Goal: Task Accomplishment & Management: Manage account settings

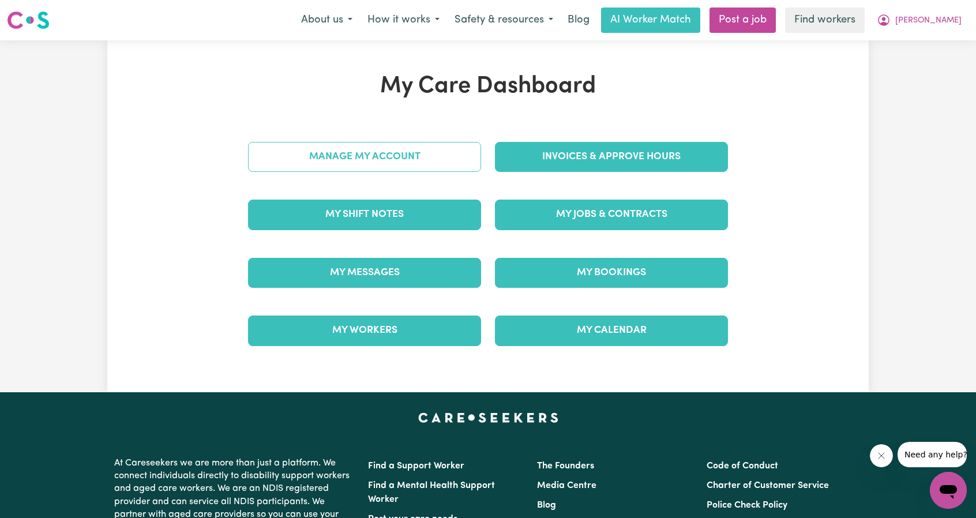
click at [371, 154] on link "Manage My Account" at bounding box center [364, 157] width 233 height 30
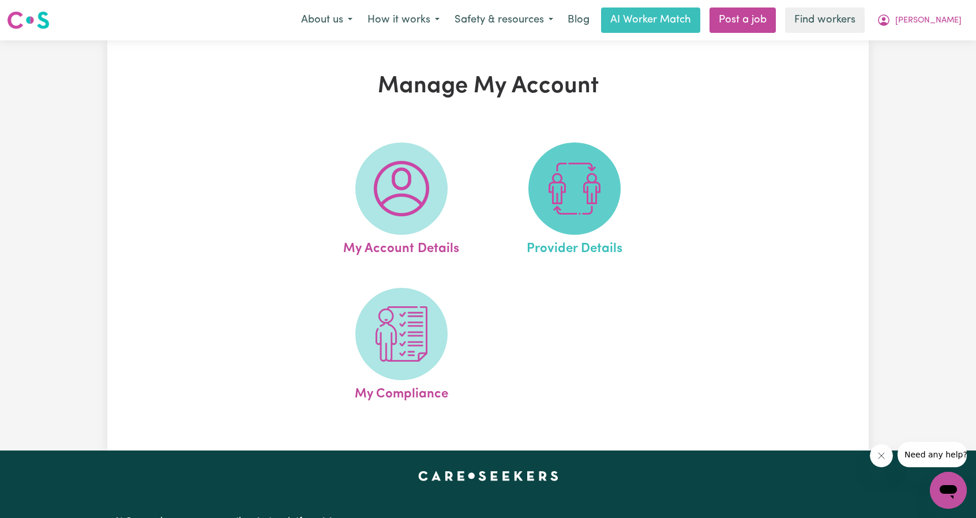
click at [574, 185] on img at bounding box center [574, 188] width 55 height 55
select select "NDIS_FUNDING_PLAN_MANAGED"
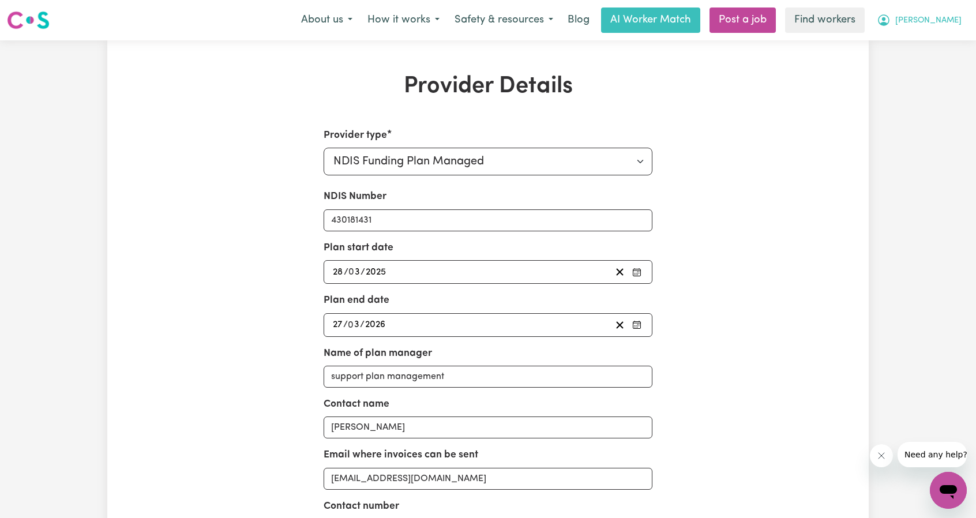
click at [948, 16] on span "[PERSON_NAME]" at bounding box center [928, 20] width 66 height 13
click at [914, 38] on link "My Dashboard" at bounding box center [922, 45] width 91 height 22
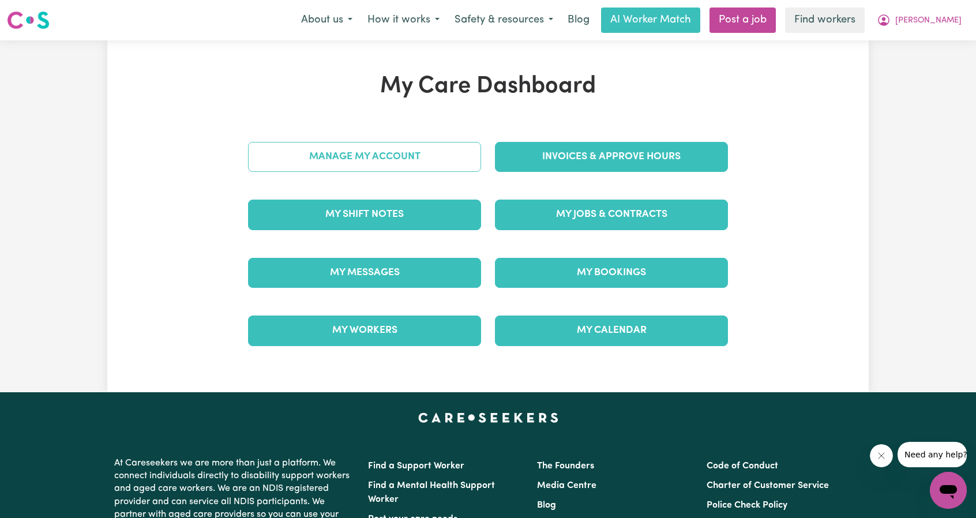
click at [475, 153] on link "Manage My Account" at bounding box center [364, 157] width 233 height 30
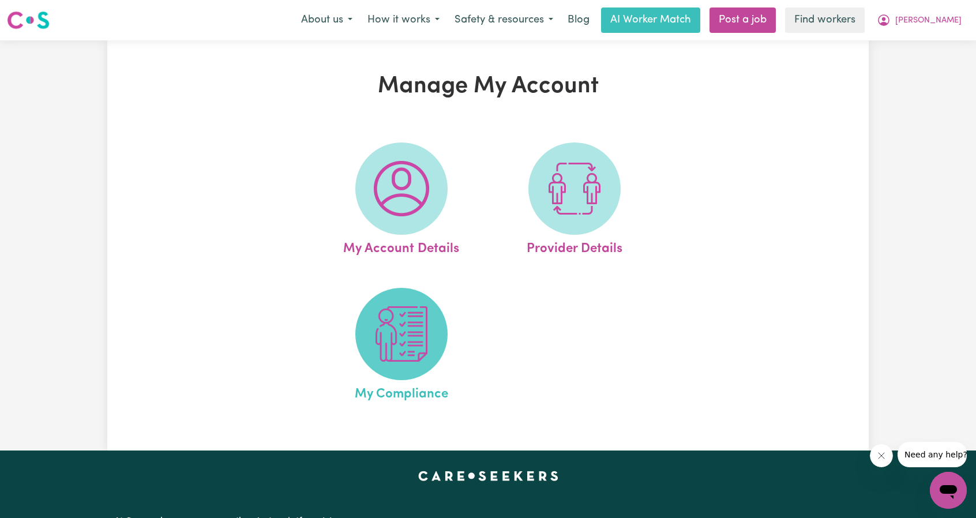
click at [400, 320] on img at bounding box center [401, 333] width 55 height 55
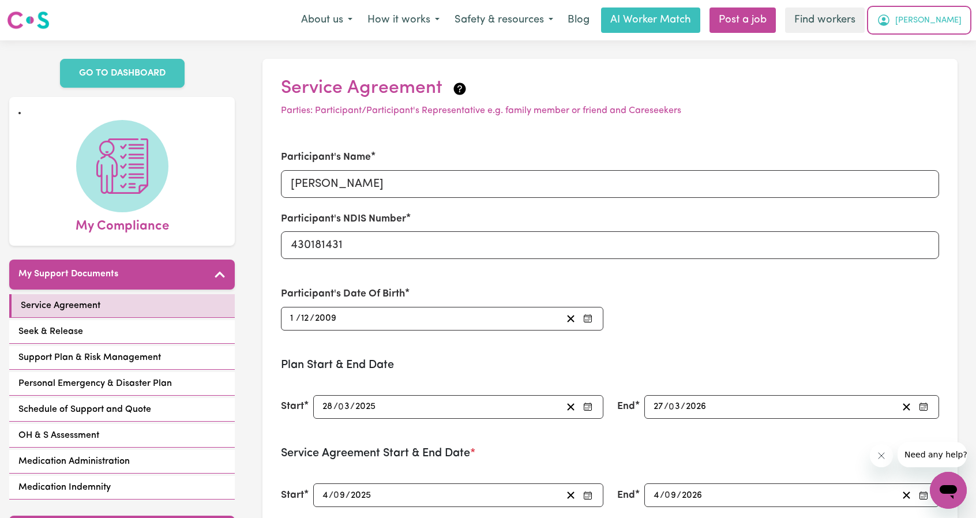
click at [885, 20] on icon "My Account" at bounding box center [883, 19] width 3 height 4
click at [913, 37] on link "My Dashboard" at bounding box center [922, 45] width 91 height 22
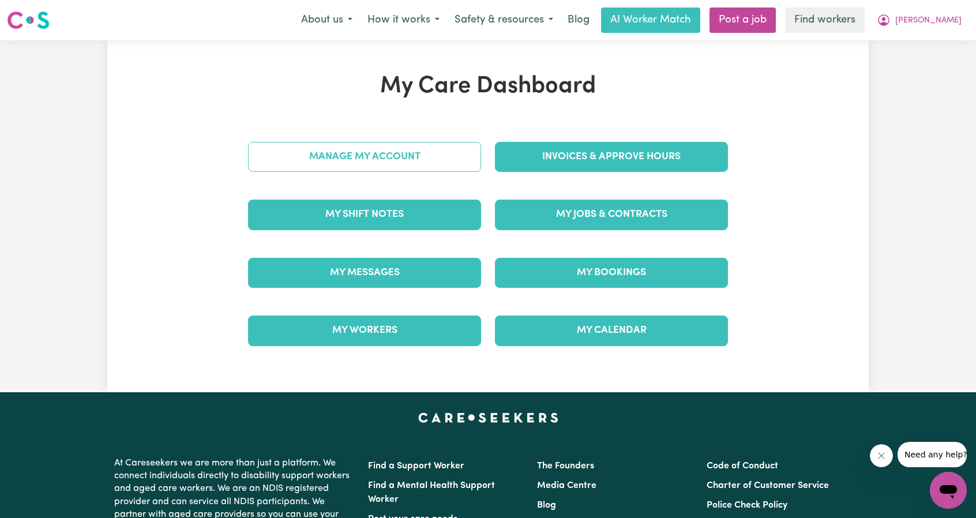
click at [427, 166] on link "Manage My Account" at bounding box center [364, 157] width 233 height 30
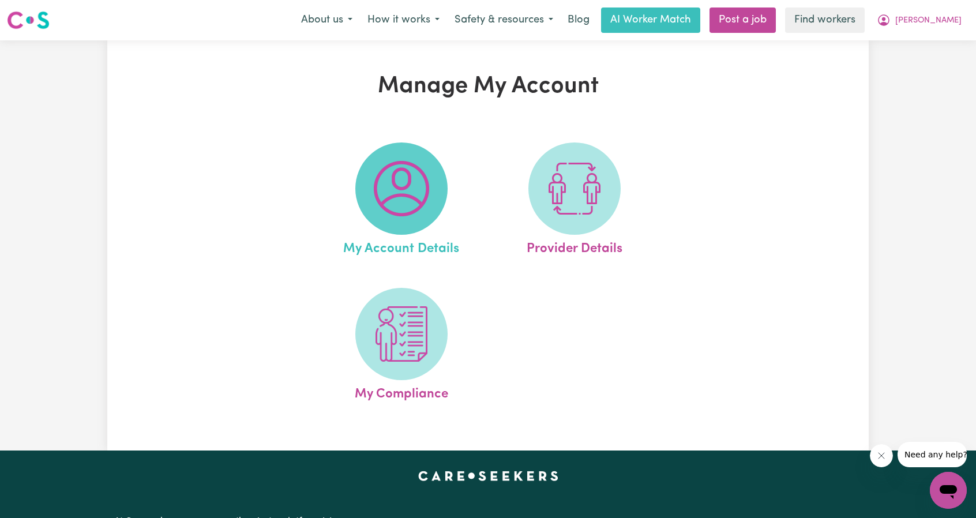
click at [392, 211] on img at bounding box center [401, 188] width 55 height 55
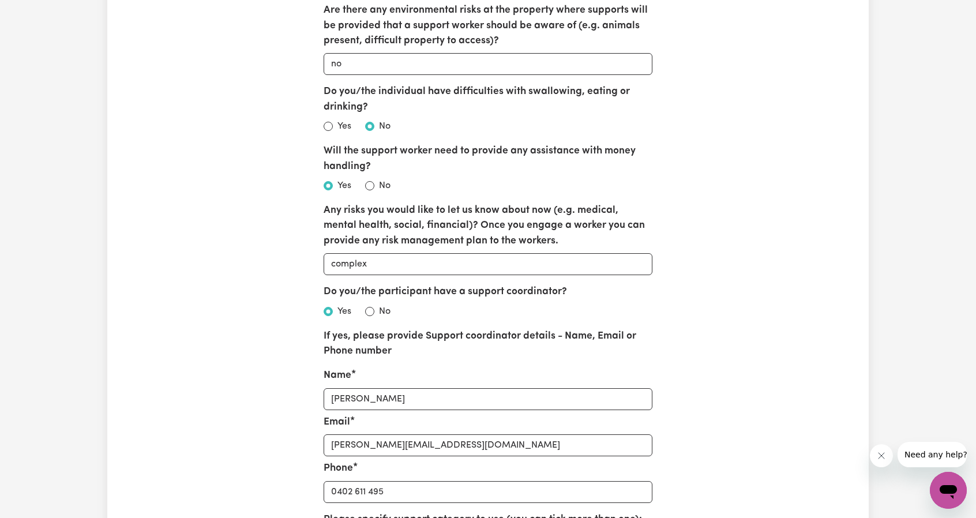
scroll to position [1903, 0]
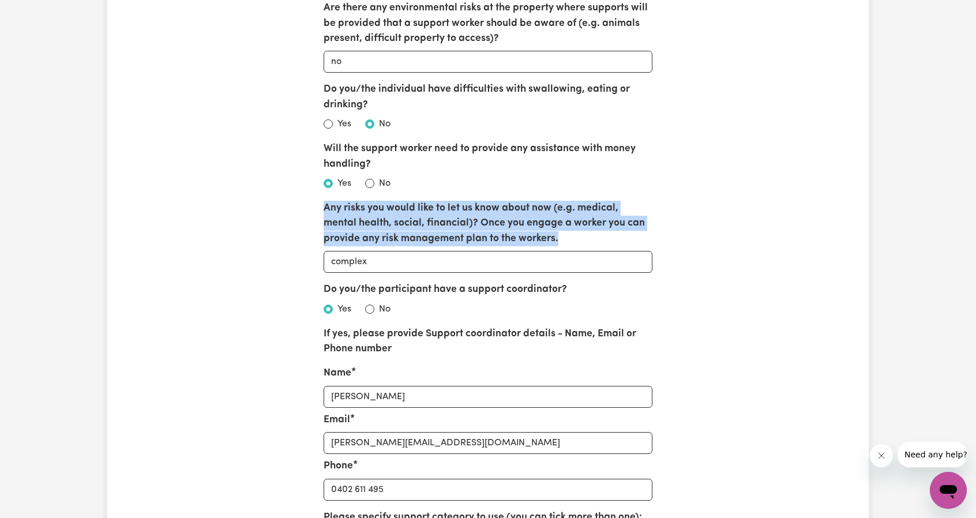
drag, startPoint x: 324, startPoint y: 206, endPoint x: 531, endPoint y: 232, distance: 208.1
click at [531, 232] on label "Any risks you would like to let us know about now (e.g. medical, mental health,…" at bounding box center [488, 224] width 329 height 46
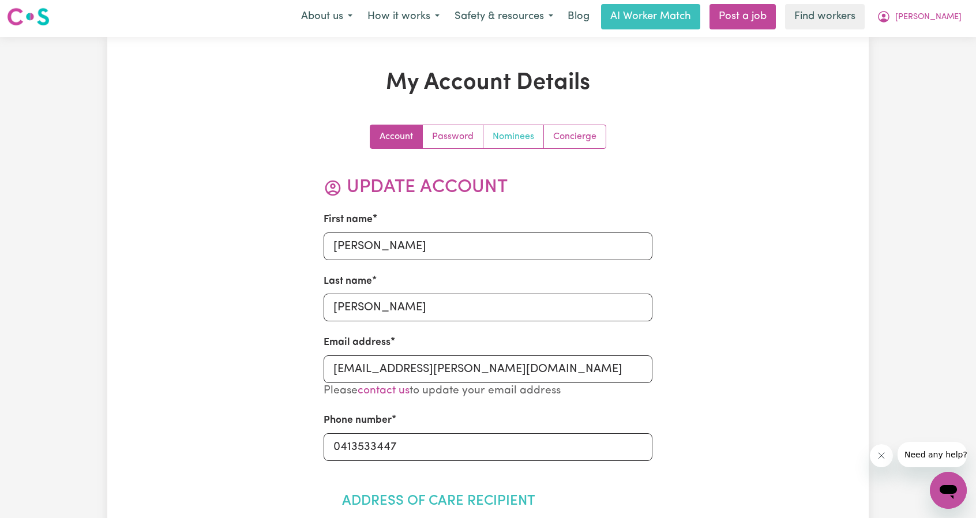
scroll to position [0, 0]
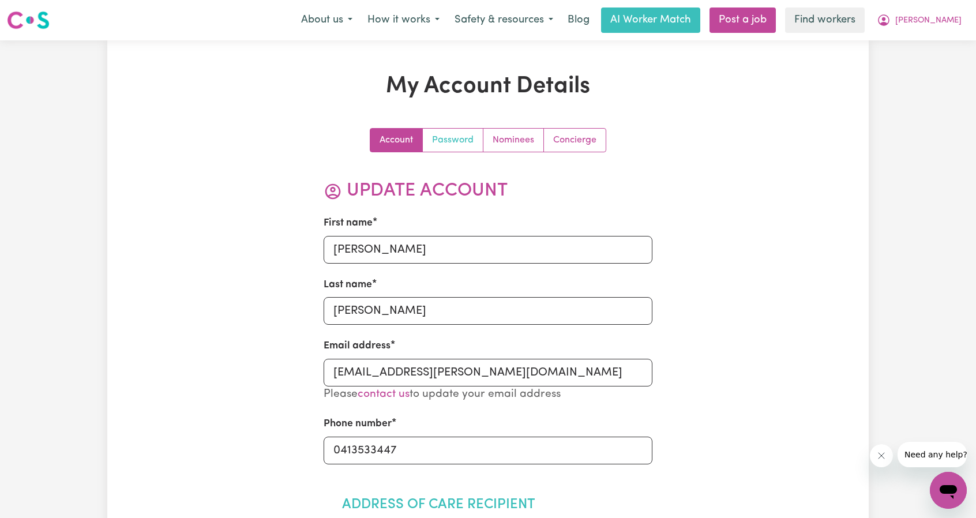
click at [462, 142] on link "Password" at bounding box center [453, 140] width 61 height 23
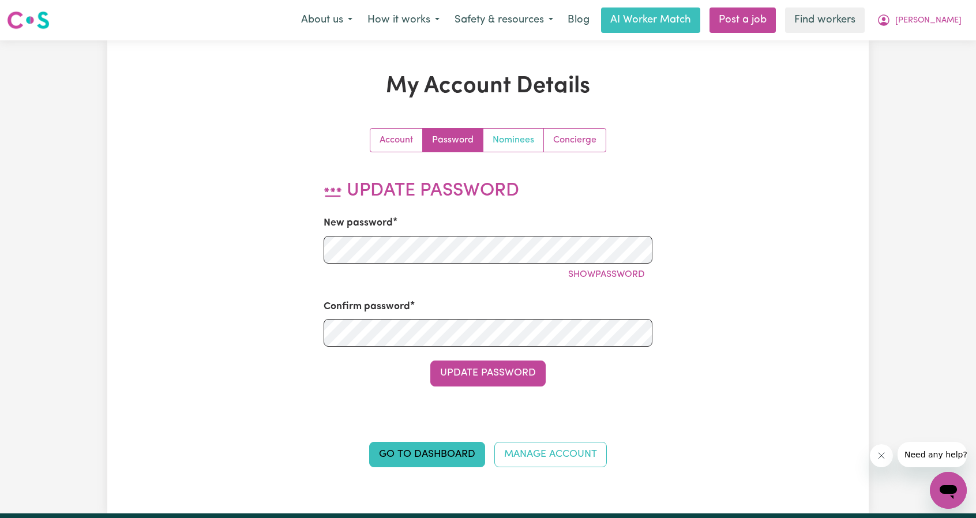
click at [503, 138] on link "Nominees" at bounding box center [513, 140] width 61 height 23
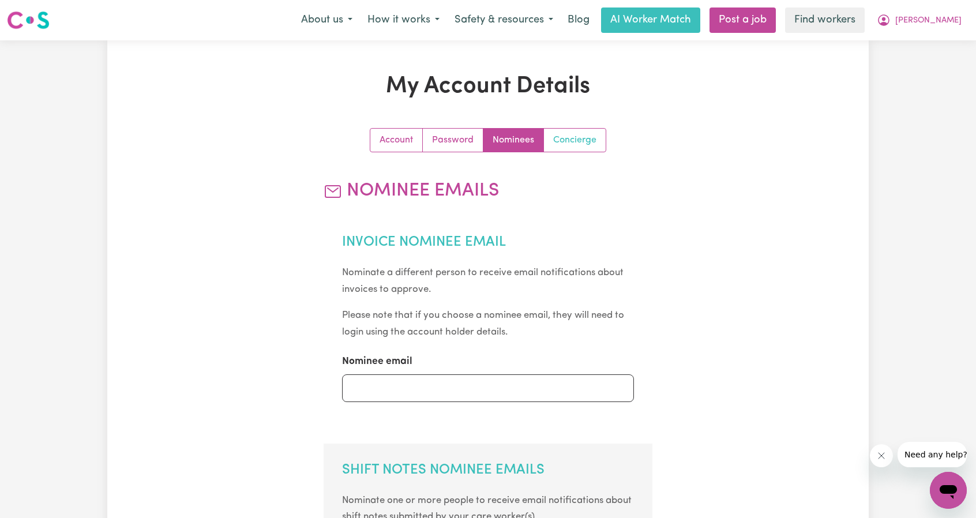
click at [573, 137] on link "Concierge" at bounding box center [575, 140] width 62 height 23
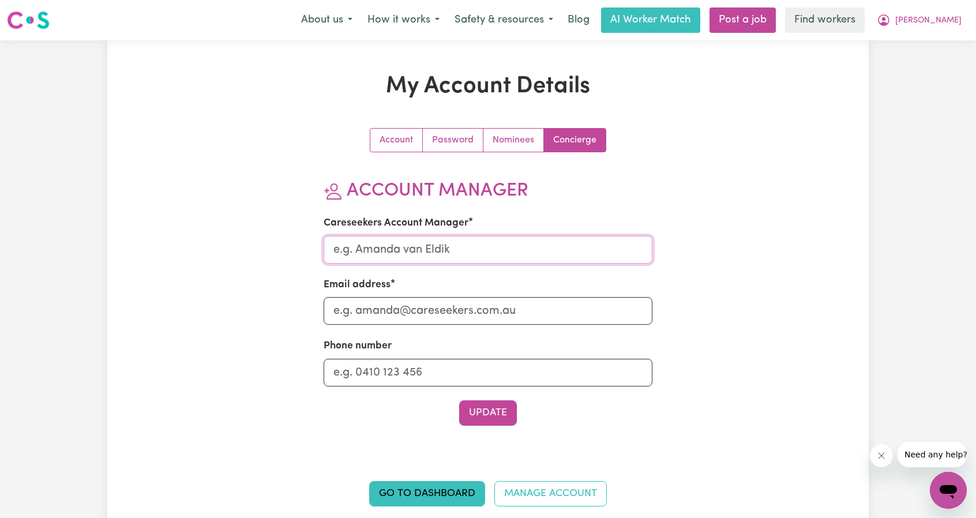
click at [454, 247] on input "Careseekers Account Manager" at bounding box center [488, 250] width 329 height 28
type input "e"
type input "[PERSON_NAME]"
type input "[PERSON_NAME][EMAIL_ADDRESS][DOMAIN_NAME]"
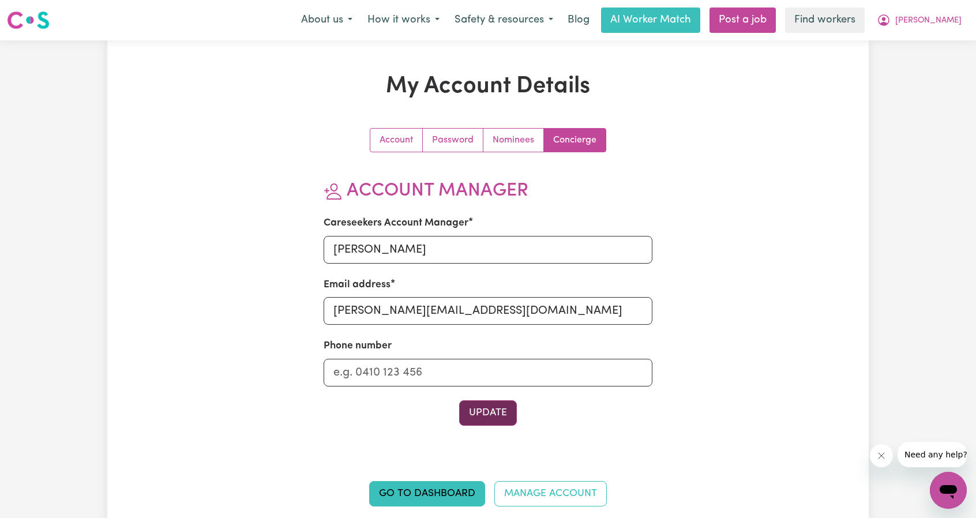
click at [475, 411] on button "Update" at bounding box center [488, 412] width 58 height 25
click at [831, 118] on div "My Account Details Account Password Nominees Concierge Account Manager Careseek…" at bounding box center [487, 297] width 761 height 448
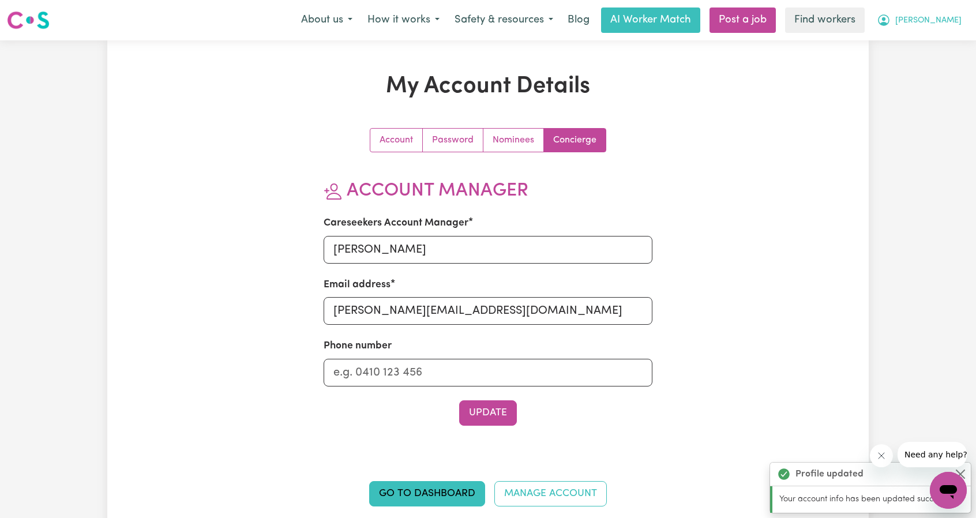
click at [940, 29] on button "[PERSON_NAME]" at bounding box center [919, 20] width 100 height 24
click at [931, 40] on link "My Dashboard" at bounding box center [922, 45] width 91 height 22
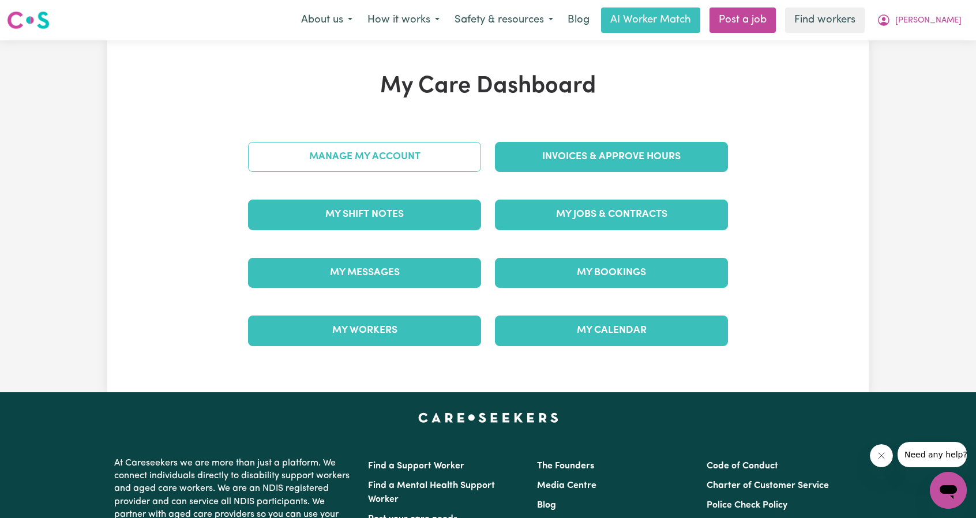
click at [404, 156] on link "Manage My Account" at bounding box center [364, 157] width 233 height 30
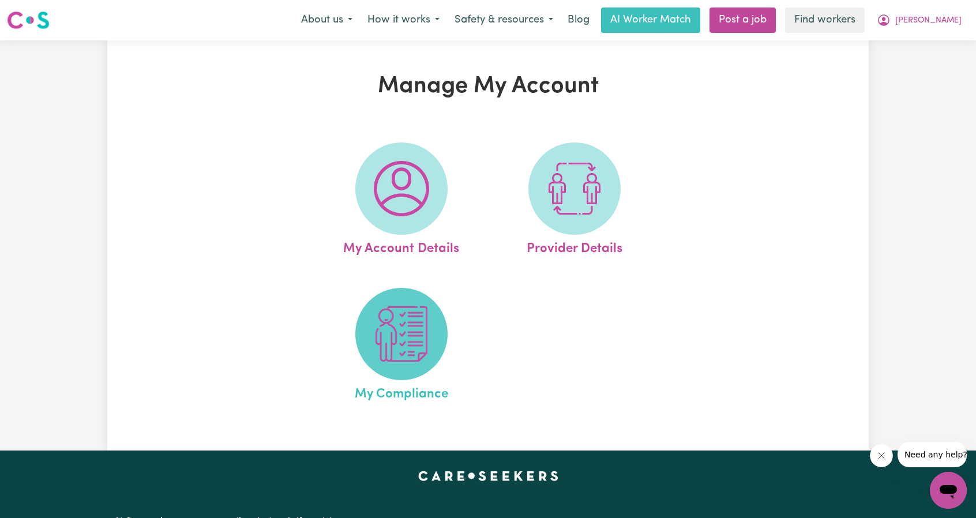
click at [394, 289] on span at bounding box center [401, 334] width 92 height 92
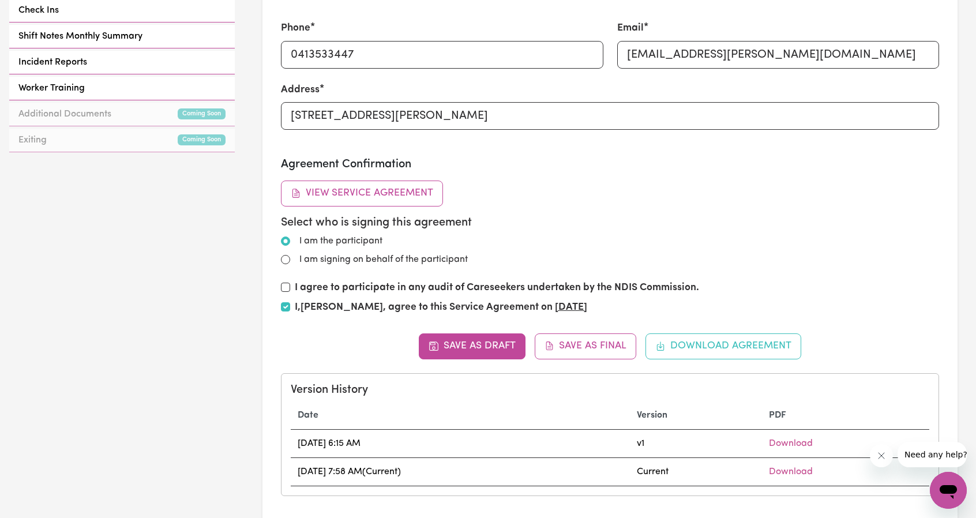
scroll to position [634, 0]
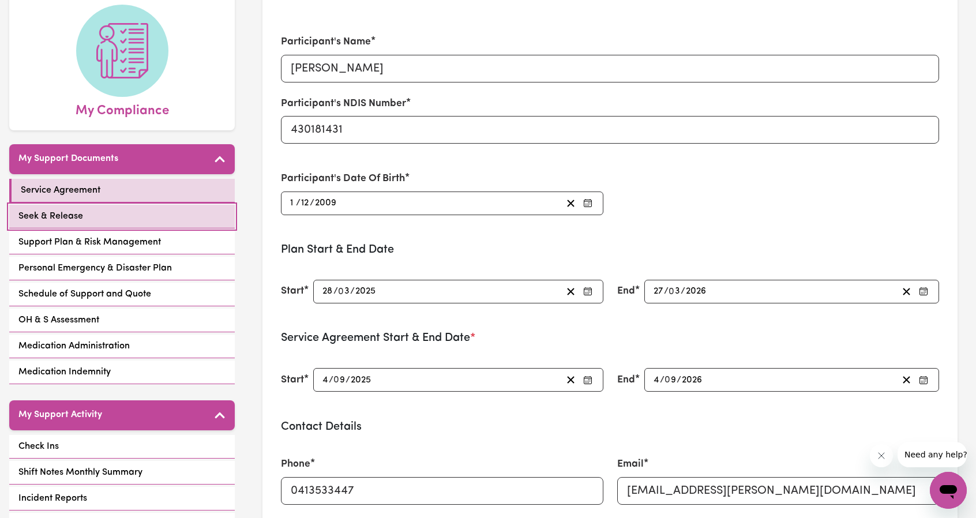
click at [99, 208] on link "Seek & Release" at bounding box center [122, 217] width 226 height 24
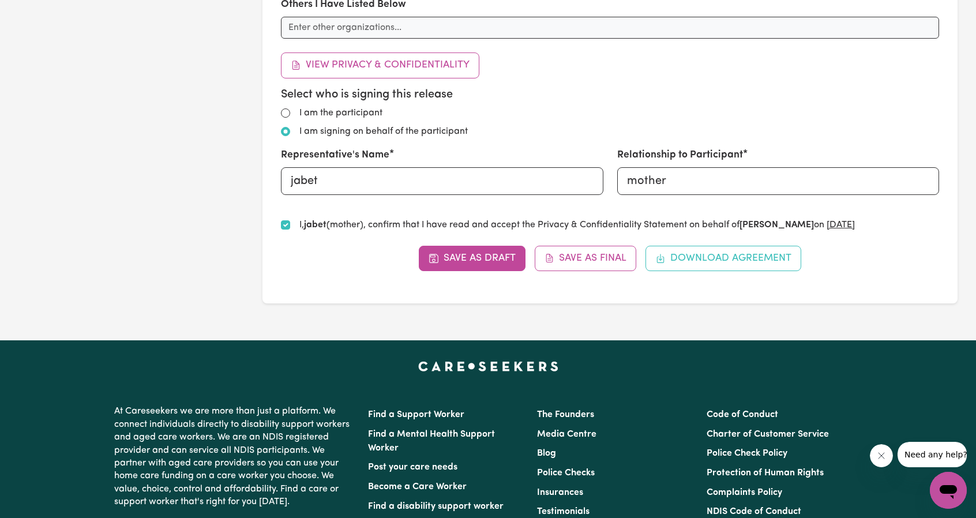
scroll to position [865, 0]
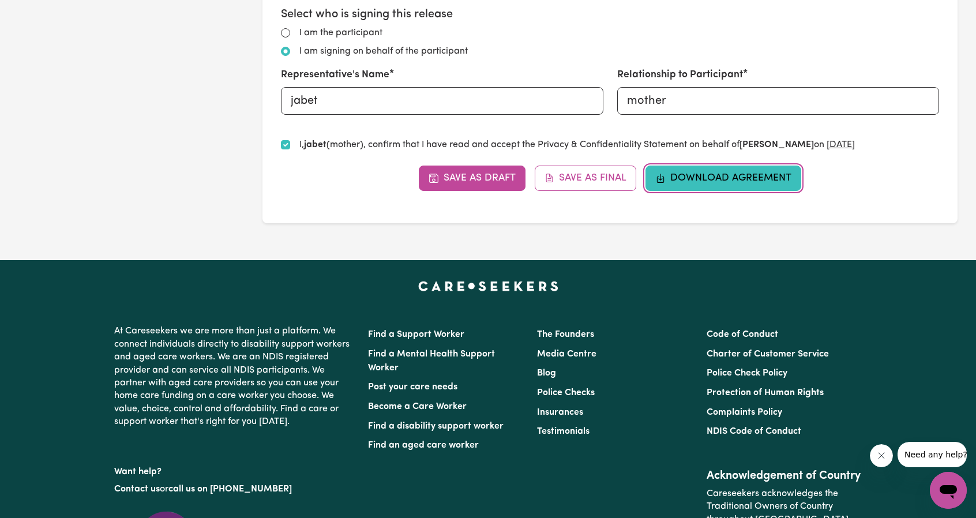
click at [715, 187] on button "Download Agreement" at bounding box center [723, 178] width 156 height 25
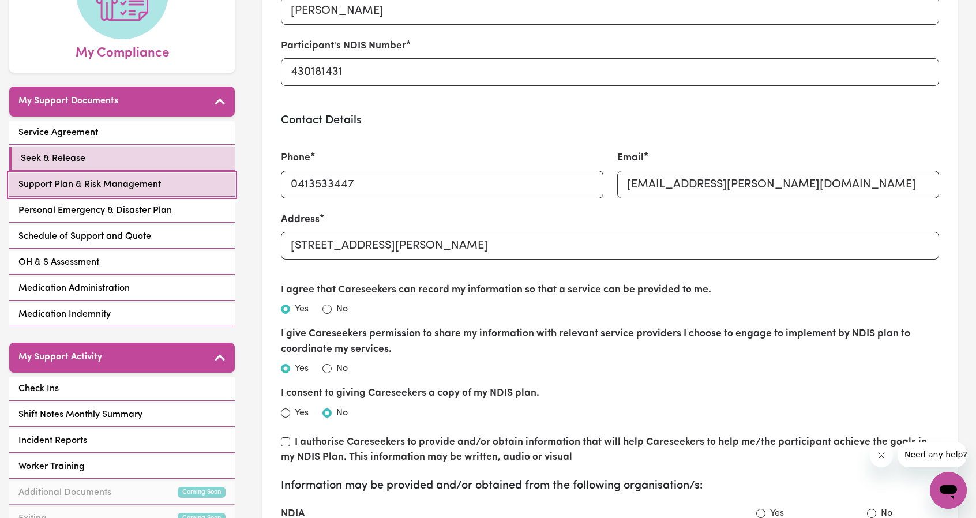
click at [142, 182] on span "Support Plan & Risk Management" at bounding box center [89, 185] width 142 height 14
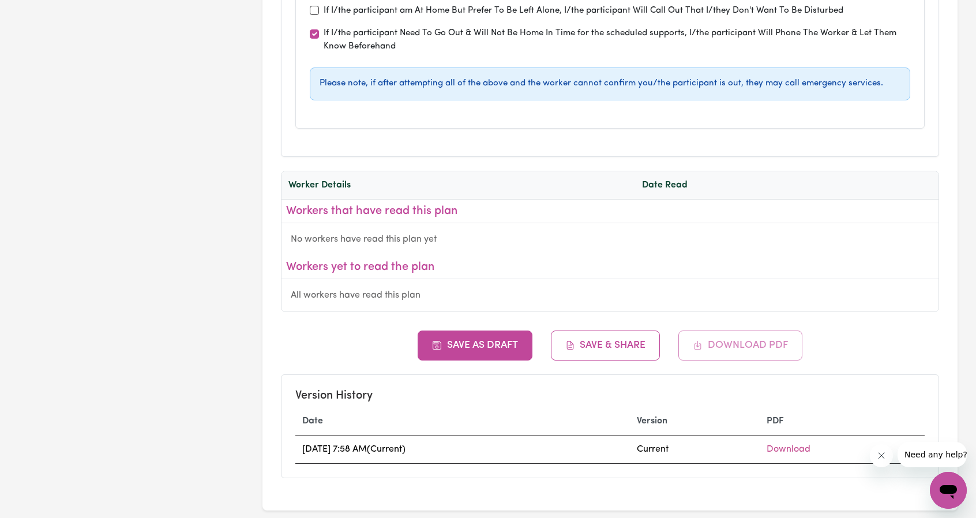
scroll to position [5306, 0]
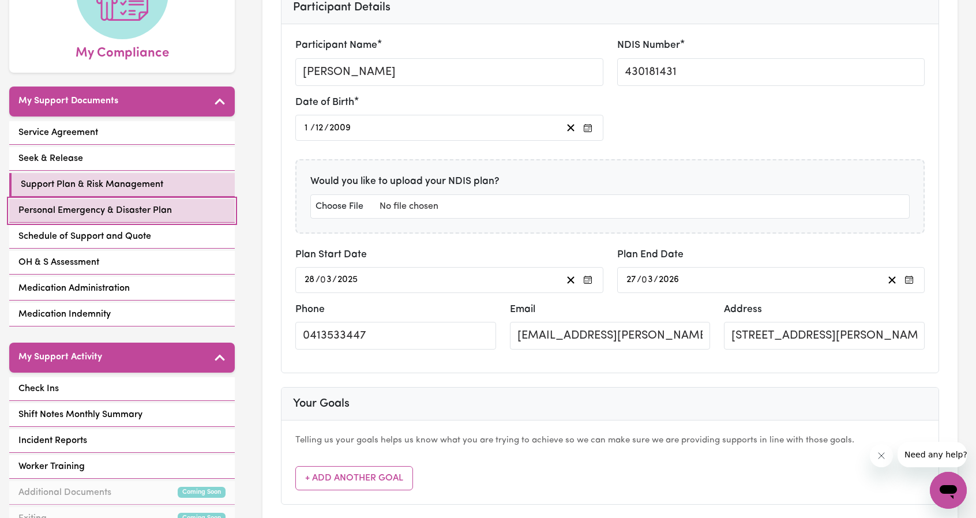
click at [100, 219] on link "Personal Emergency & Disaster Plan" at bounding box center [122, 211] width 226 height 24
select select "continue"
select select "phone"
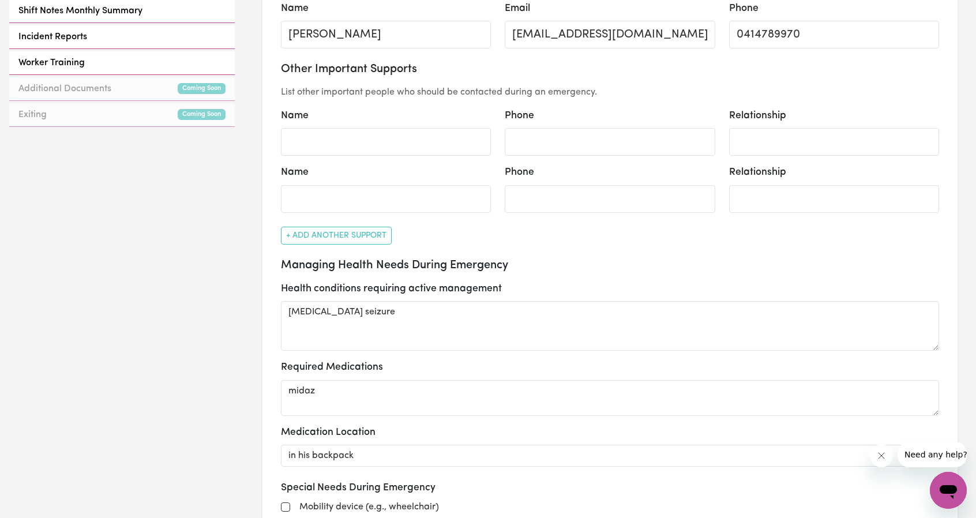
scroll to position [750, 0]
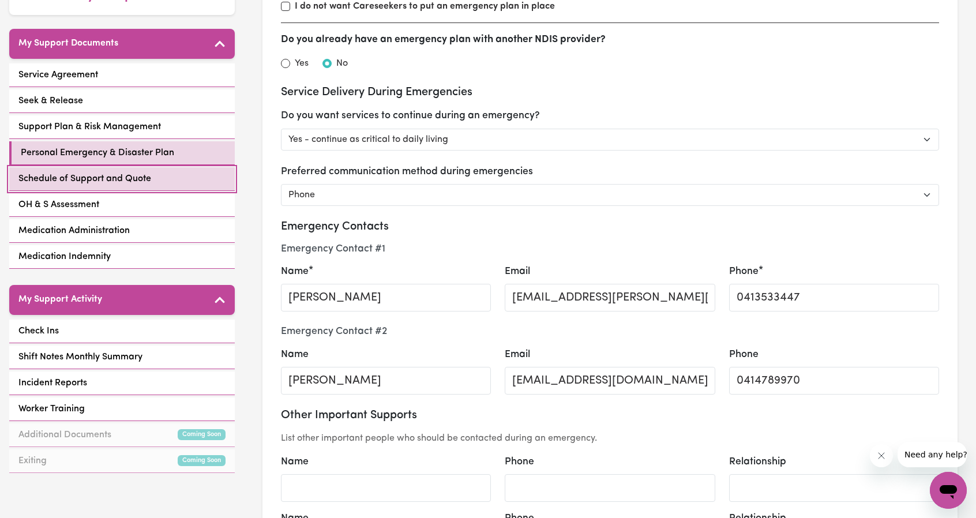
click at [108, 187] on link "Schedule of Support and Quote" at bounding box center [122, 179] width 226 height 24
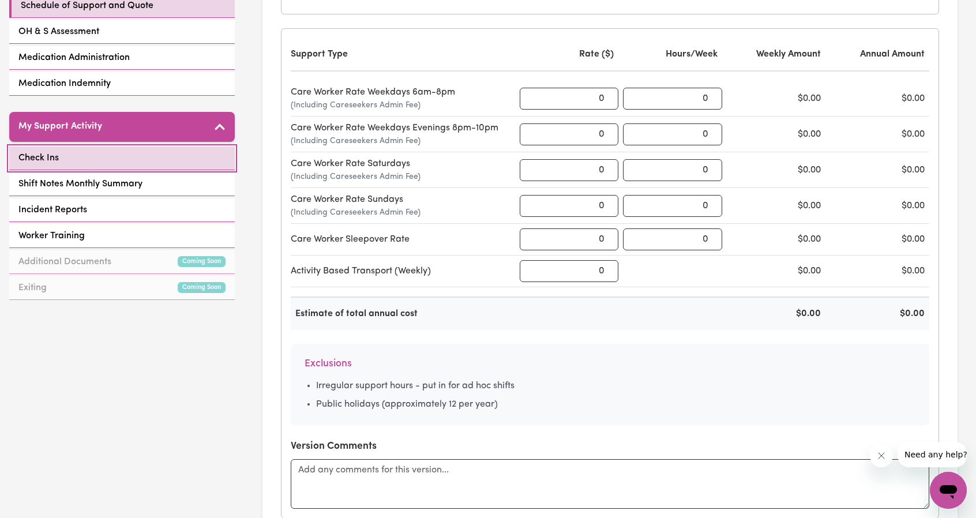
click at [111, 161] on link "Check Ins" at bounding box center [122, 158] width 226 height 24
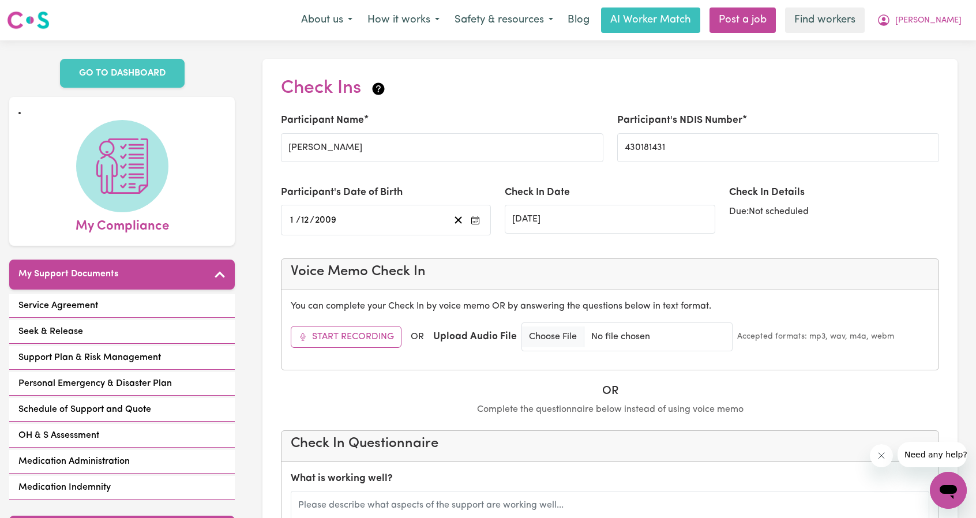
click at [948, 28] on button "[PERSON_NAME]" at bounding box center [919, 20] width 100 height 24
click at [915, 39] on link "My Dashboard" at bounding box center [922, 45] width 91 height 22
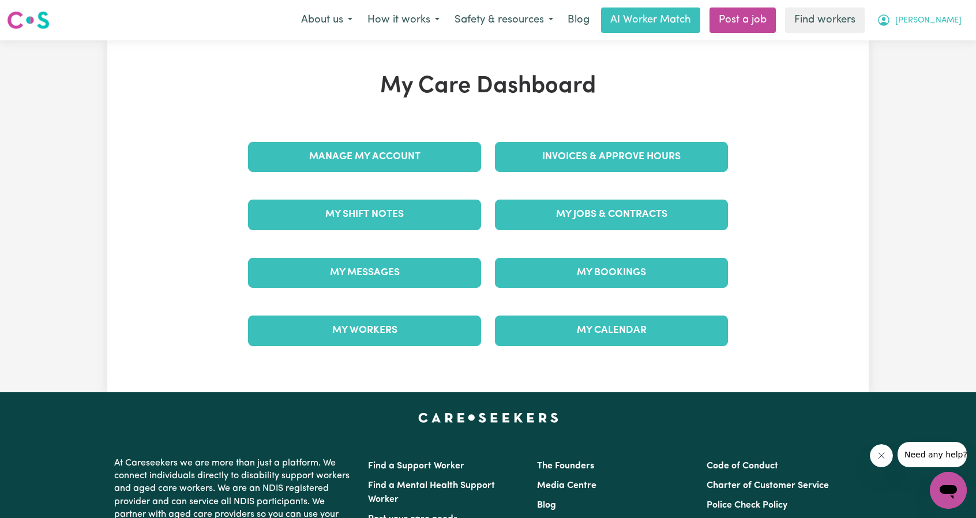
click at [937, 20] on span "[PERSON_NAME]" at bounding box center [928, 20] width 66 height 13
click at [929, 79] on div "My Care Dashboard Manage My Account Invoices & Approve Hours My Shift Notes My …" at bounding box center [488, 216] width 976 height 352
click at [933, 72] on div "My Care Dashboard Manage My Account Invoices & Approve Hours My Shift Notes My …" at bounding box center [488, 216] width 976 height 352
click at [961, 26] on span "[PERSON_NAME]" at bounding box center [928, 20] width 66 height 13
click at [912, 67] on link "Logout" at bounding box center [922, 66] width 91 height 22
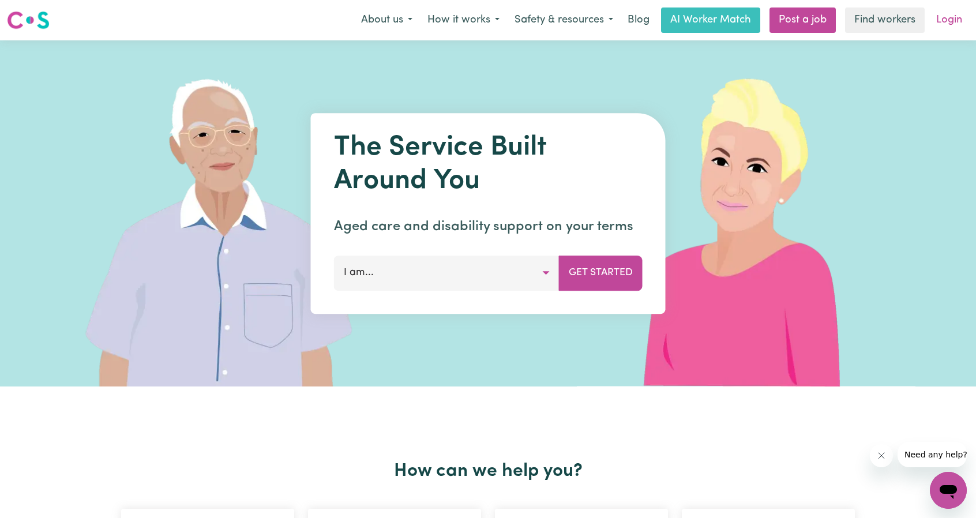
click at [945, 25] on link "Login" at bounding box center [949, 19] width 40 height 25
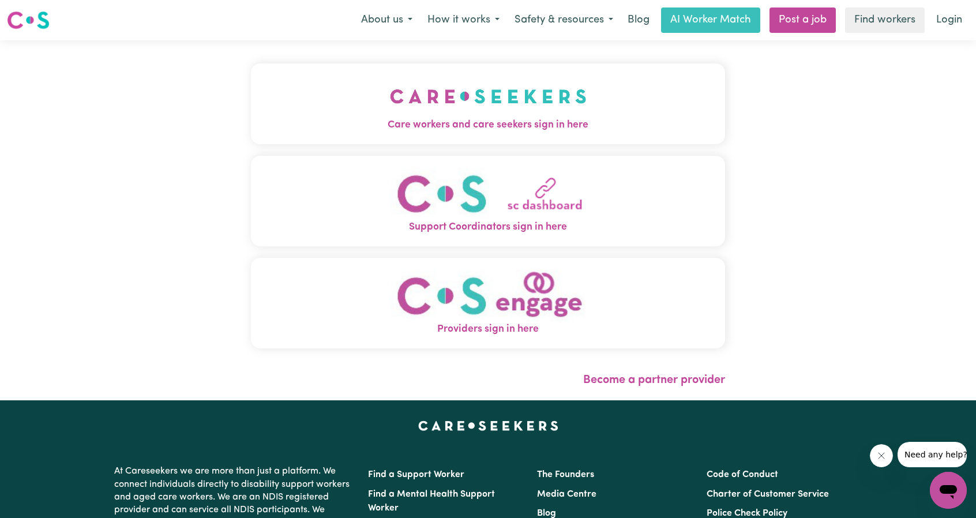
click at [471, 110] on button "Care workers and care seekers sign in here" at bounding box center [488, 103] width 474 height 81
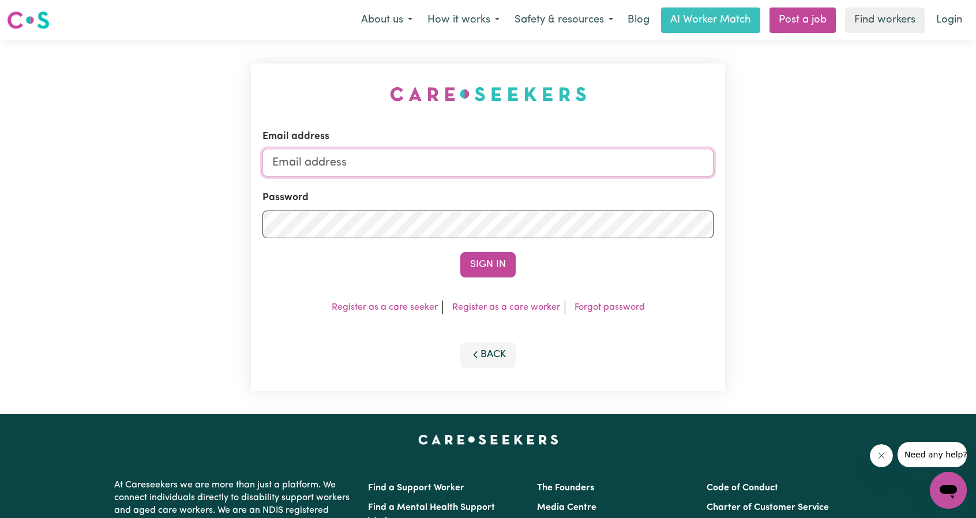
click at [529, 172] on input "Email address" at bounding box center [487, 163] width 451 height 28
drag, startPoint x: 333, startPoint y: 167, endPoint x: 546, endPoint y: 172, distance: 212.3
click at [546, 172] on input "superuser~ethan@careseekers.com.au" at bounding box center [487, 163] width 451 height 28
type input "superuser~welcomehomepackage@gmail.com"
click at [487, 285] on div "Email address superuser~welcomehomepackage@gmail.com Password Sign In Register …" at bounding box center [488, 227] width 474 height 328
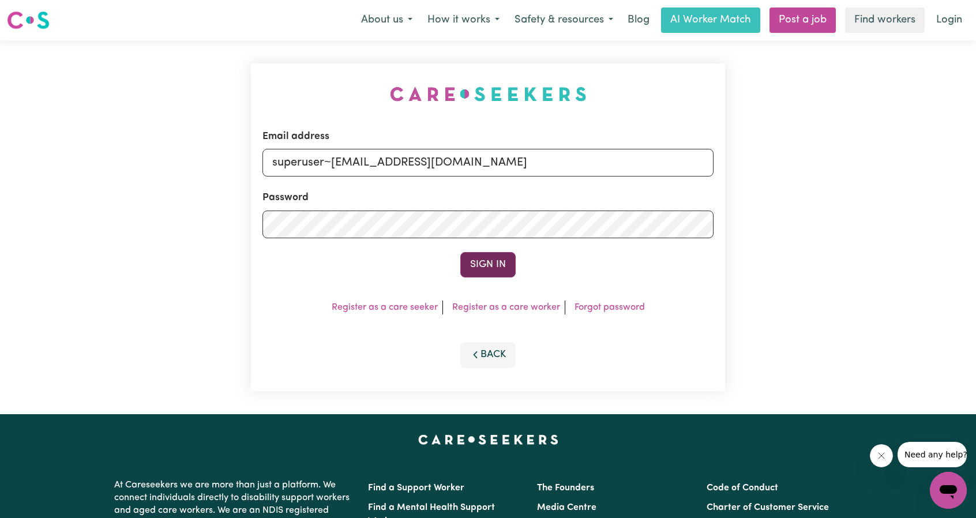
click at [490, 268] on button "Sign In" at bounding box center [487, 264] width 55 height 25
